Goal: Information Seeking & Learning: Learn about a topic

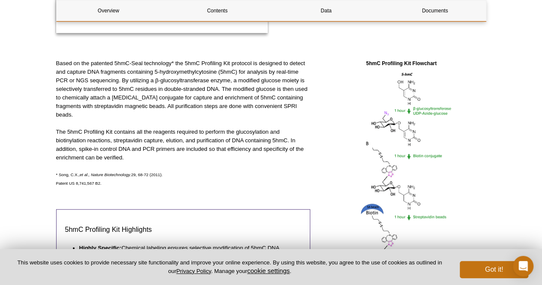
scroll to position [343, 0]
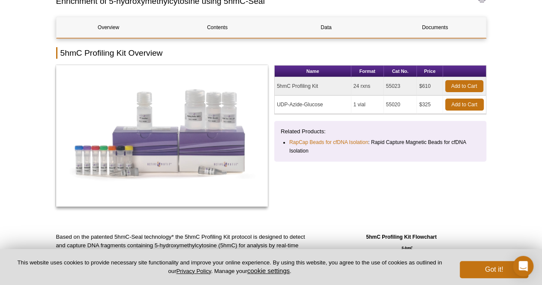
scroll to position [43, 0]
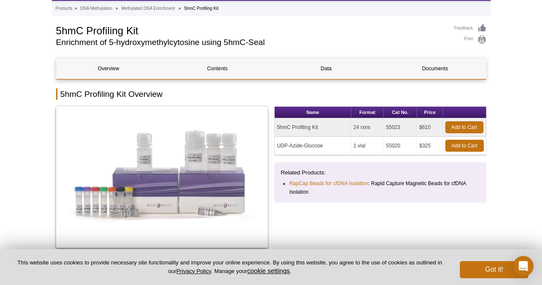
drag, startPoint x: 285, startPoint y: 126, endPoint x: 318, endPoint y: 124, distance: 32.7
click at [318, 124] on td "5hmC Profiling Kit" at bounding box center [313, 127] width 77 height 18
click at [327, 124] on td "5hmC Profiling Kit" at bounding box center [313, 127] width 77 height 18
drag, startPoint x: 327, startPoint y: 124, endPoint x: 275, endPoint y: 129, distance: 51.7
click at [275, 129] on td "5hmC Profiling Kit" at bounding box center [313, 127] width 77 height 18
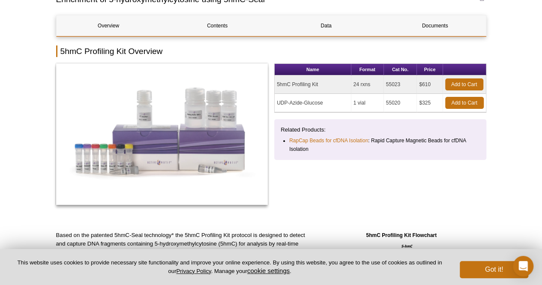
scroll to position [0, 0]
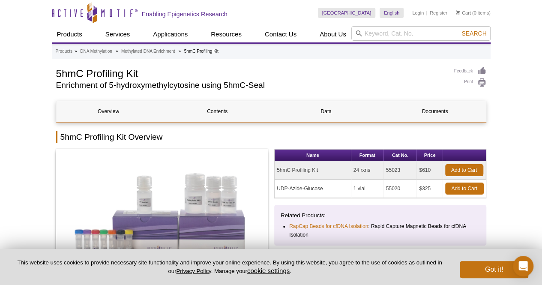
click at [301, 174] on td "5hmC Profiling Kit" at bounding box center [313, 170] width 77 height 18
click at [302, 172] on td "5hmC Profiling Kit" at bounding box center [313, 170] width 77 height 18
copy tr "5hmC Profiling Kit"
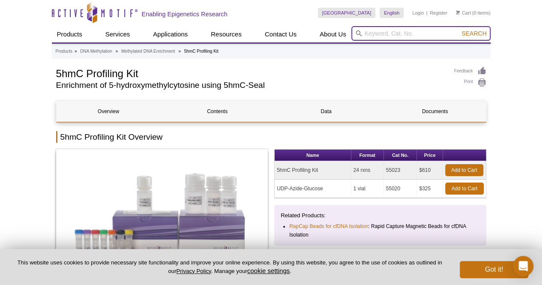
click at [416, 33] on input "search" at bounding box center [421, 33] width 139 height 15
paste input "5hmC Profiling Kit"
type input "5hmC Profiling Kit"
click at [459, 30] on button "Search" at bounding box center [474, 34] width 30 height 8
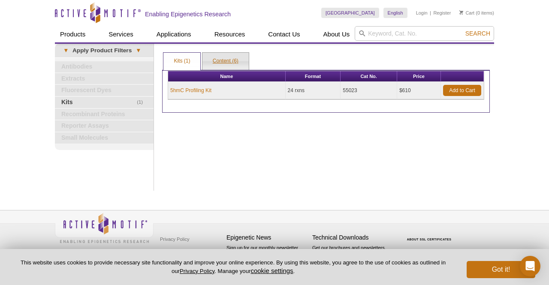
click at [228, 60] on link "Content (6)" at bounding box center [225, 61] width 46 height 17
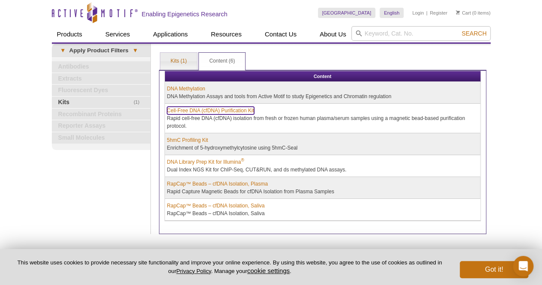
click at [213, 111] on link "Cell-Free DNA (cfDNA) Purification Kit" at bounding box center [210, 111] width 87 height 8
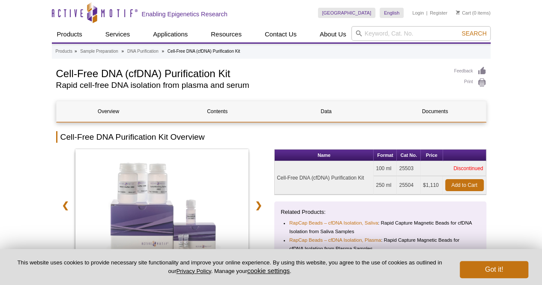
scroll to position [86, 0]
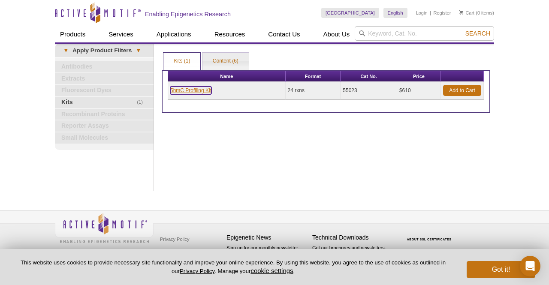
click at [204, 89] on link "5hmC Profiling Kit" at bounding box center [190, 91] width 41 height 8
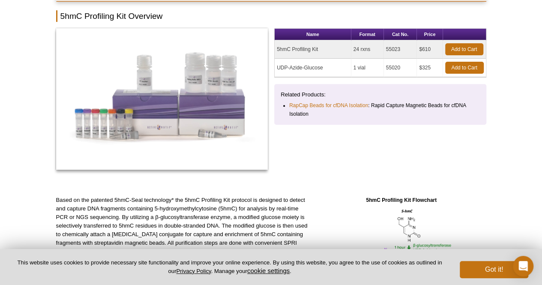
scroll to position [214, 0]
